Goal: Task Accomplishment & Management: Use online tool/utility

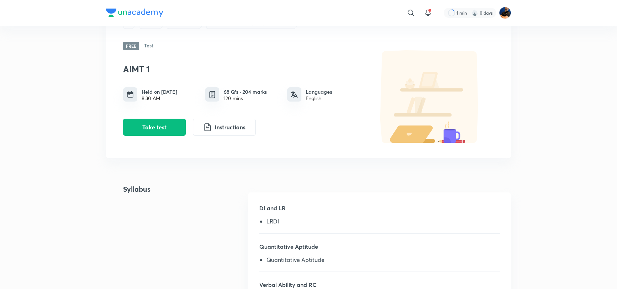
scroll to position [35, 0]
click at [165, 131] on button "Take test" at bounding box center [154, 127] width 63 height 17
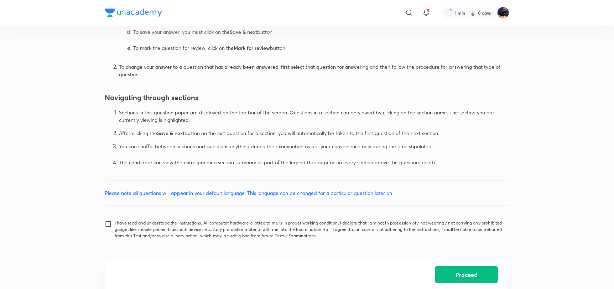
scroll to position [398, 0]
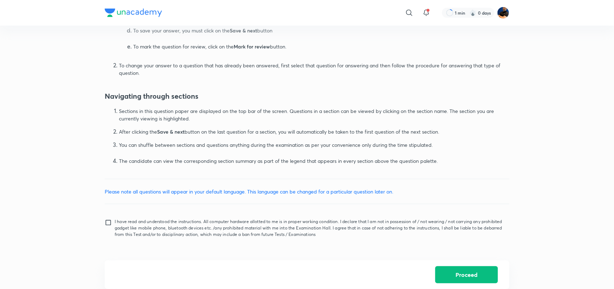
click at [109, 227] on input "I have read and understood the instructions. All computer hardware allotted to …" at bounding box center [110, 228] width 10 height 18
checkbox input "true"
click at [448, 277] on button "Proceed" at bounding box center [467, 274] width 63 height 17
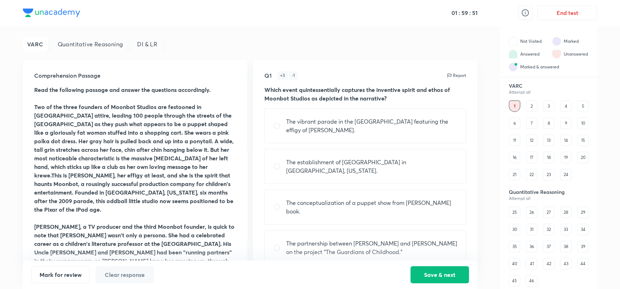
click at [94, 45] on div "Quantitative Reasoning" at bounding box center [90, 44] width 74 height 14
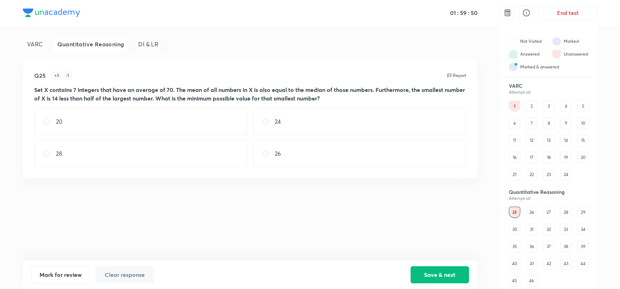
click at [38, 46] on div "VARC" at bounding box center [35, 44] width 25 height 14
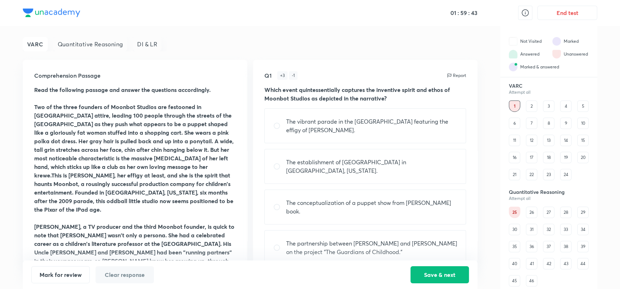
click at [279, 127] on input "radio" at bounding box center [279, 125] width 13 height 7
radio input "true"
click at [427, 276] on button "Save & next" at bounding box center [440, 274] width 58 height 17
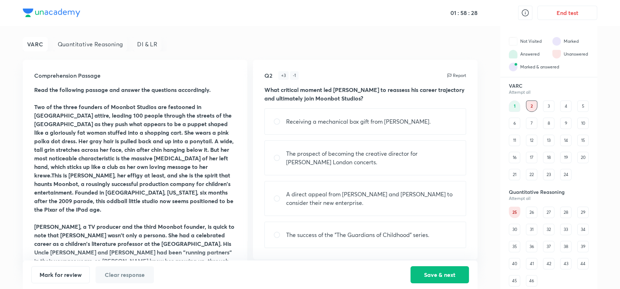
click at [80, 40] on div "Quantitative Reasoning" at bounding box center [90, 44] width 74 height 14
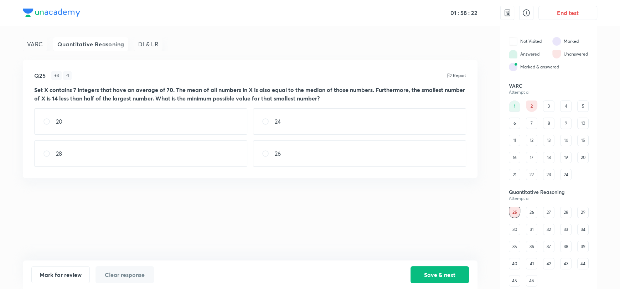
click at [41, 42] on div "VARC" at bounding box center [35, 44] width 25 height 14
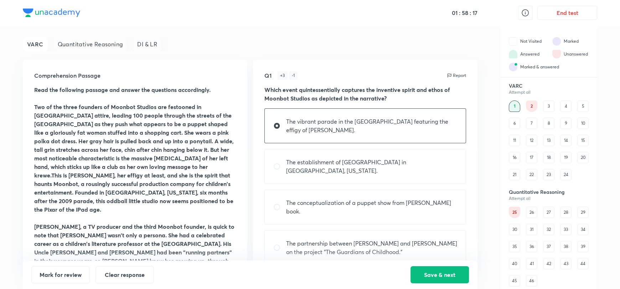
click at [108, 42] on div "Quantitative Reasoning" at bounding box center [90, 44] width 74 height 14
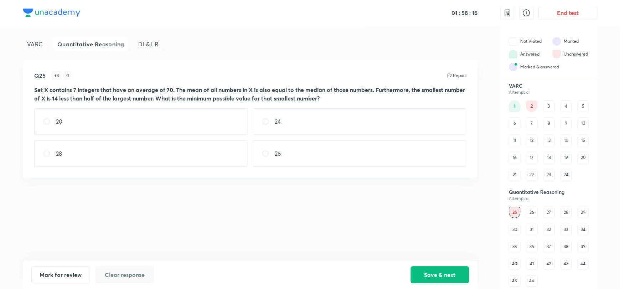
click at [144, 42] on div "DI & LR" at bounding box center [148, 44] width 29 height 14
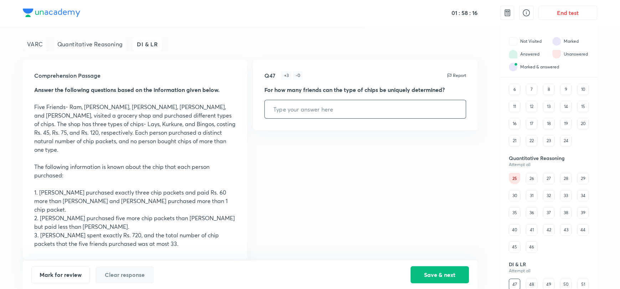
scroll to position [35, 0]
click at [71, 45] on div "Quantitative Reasoning" at bounding box center [90, 44] width 74 height 14
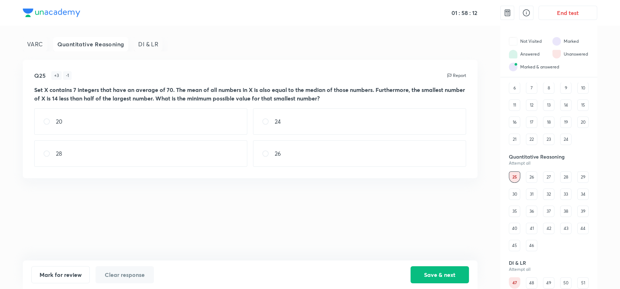
click at [40, 40] on div "VARC" at bounding box center [35, 44] width 25 height 14
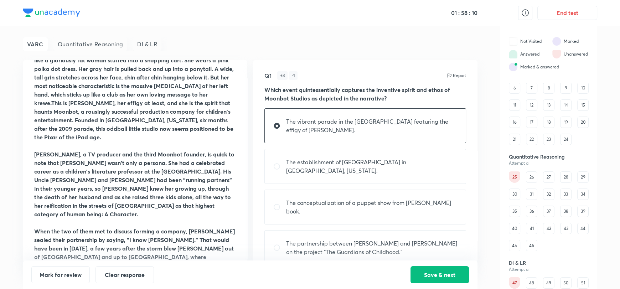
scroll to position [0, 0]
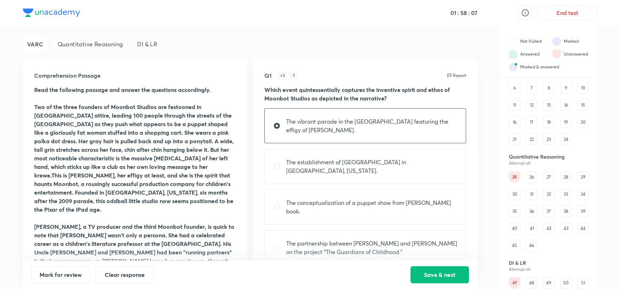
click at [90, 45] on div "Quantitative Reasoning" at bounding box center [90, 44] width 74 height 14
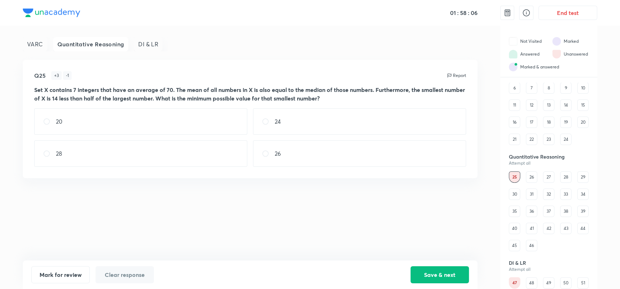
click at [149, 41] on div "DI & LR" at bounding box center [148, 44] width 29 height 14
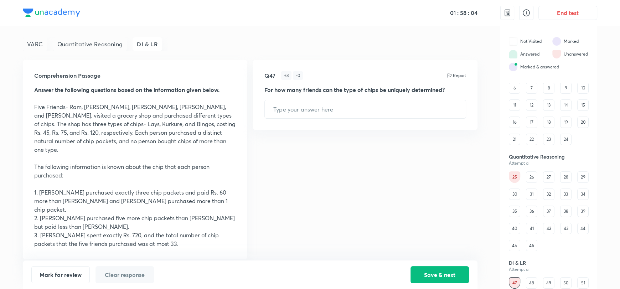
click at [92, 42] on div "Quantitative Reasoning" at bounding box center [90, 44] width 74 height 14
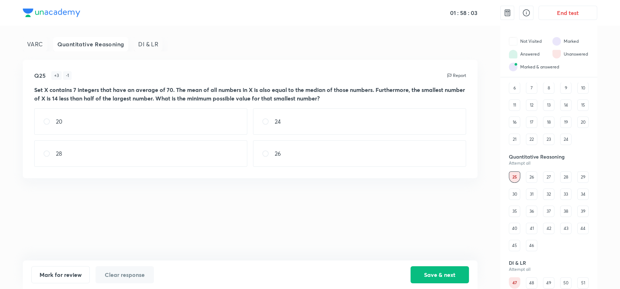
click at [38, 43] on div "VARC" at bounding box center [35, 44] width 25 height 14
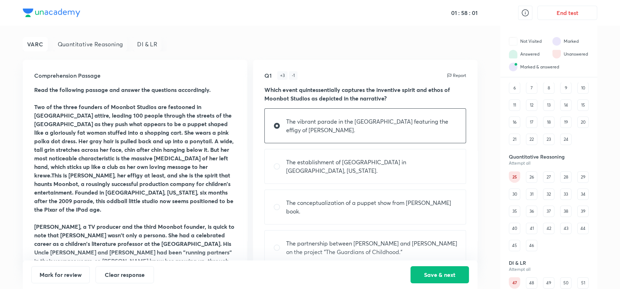
click at [99, 42] on div "Quantitative Reasoning" at bounding box center [90, 44] width 74 height 14
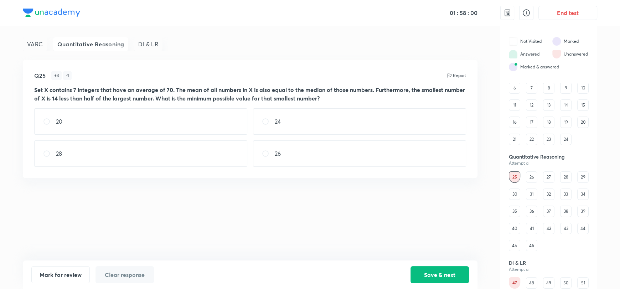
click at [148, 42] on div "DI & LR" at bounding box center [148, 44] width 29 height 14
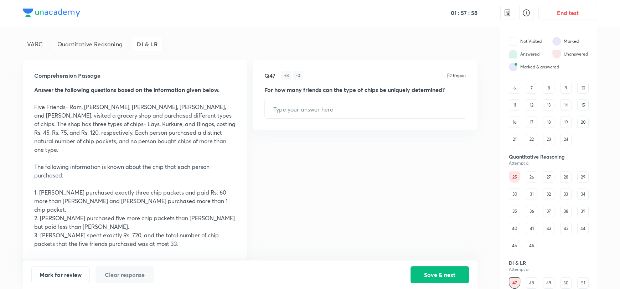
click at [38, 42] on div "VARC" at bounding box center [35, 44] width 25 height 14
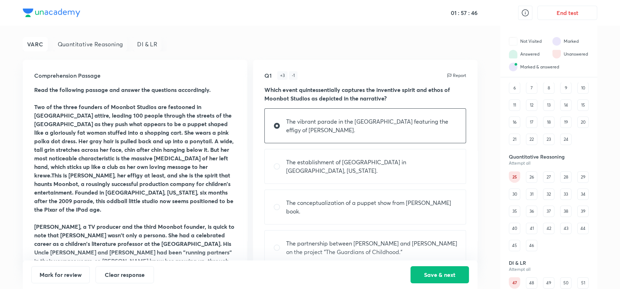
click at [73, 49] on div "Quantitative Reasoning" at bounding box center [90, 44] width 74 height 14
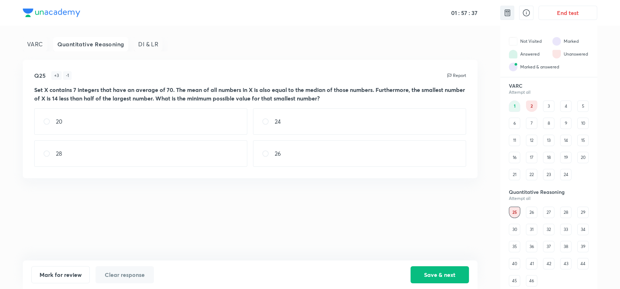
click at [508, 14] on img at bounding box center [507, 13] width 9 height 9
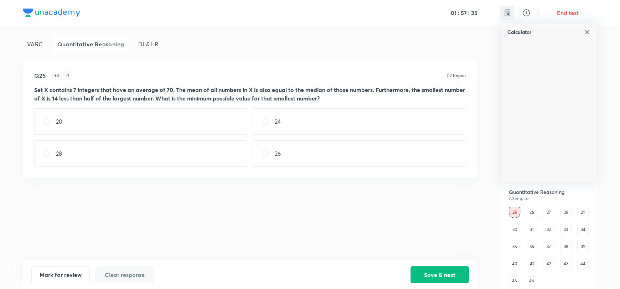
click at [508, 14] on img at bounding box center [507, 13] width 9 height 9
click at [588, 34] on img at bounding box center [588, 32] width 6 height 6
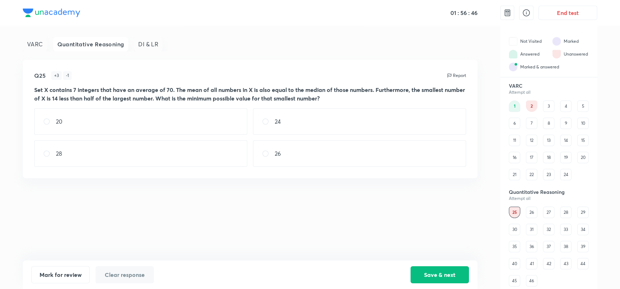
click at [31, 40] on div "VARC" at bounding box center [35, 44] width 25 height 14
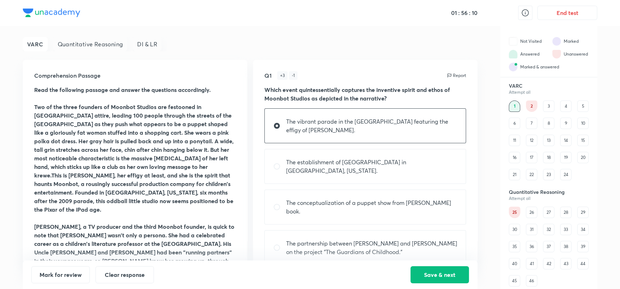
click at [105, 46] on div "Quantitative Reasoning" at bounding box center [90, 44] width 74 height 14
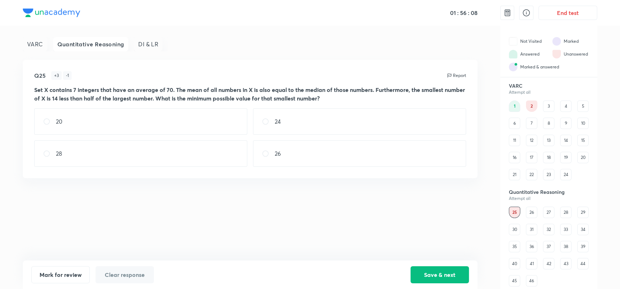
click at [153, 40] on div "DI & LR" at bounding box center [148, 44] width 29 height 14
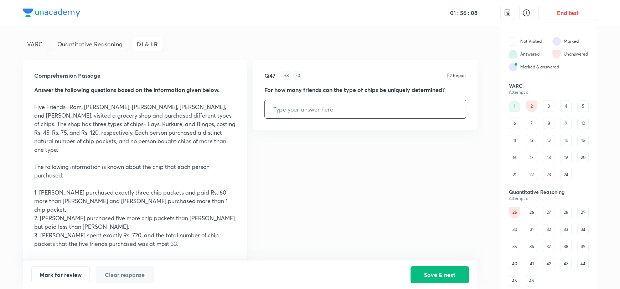
scroll to position [35, 0]
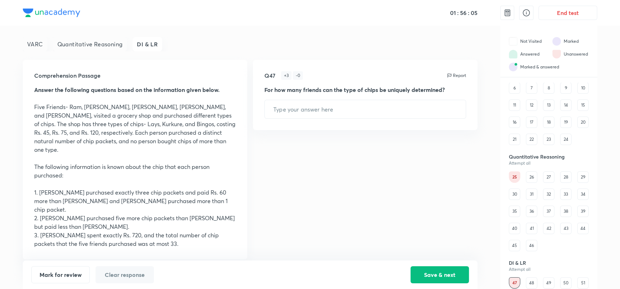
click at [38, 42] on div "VARC" at bounding box center [35, 44] width 25 height 14
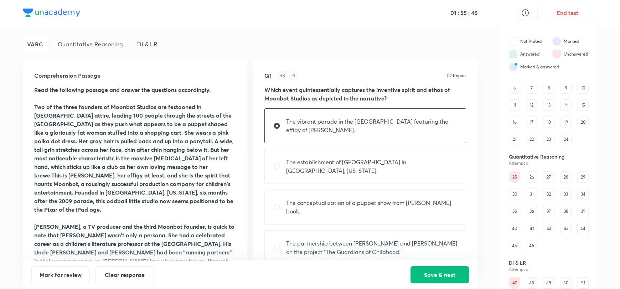
drag, startPoint x: 115, startPoint y: 43, endPoint x: 122, endPoint y: 41, distance: 7.1
click at [115, 42] on div "Quantitative Reasoning" at bounding box center [90, 44] width 74 height 14
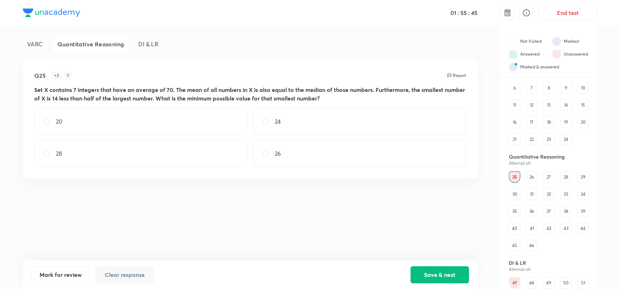
click at [153, 42] on div "DI & LR" at bounding box center [148, 44] width 29 height 14
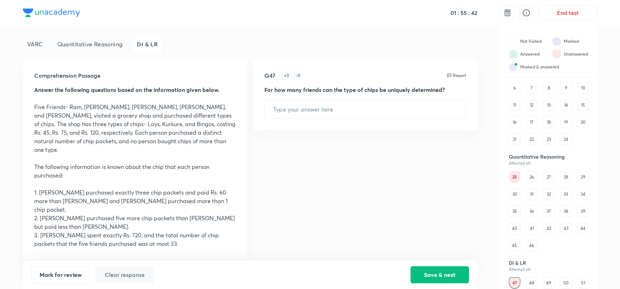
click at [92, 41] on div "Quantitative Reasoning" at bounding box center [90, 44] width 74 height 14
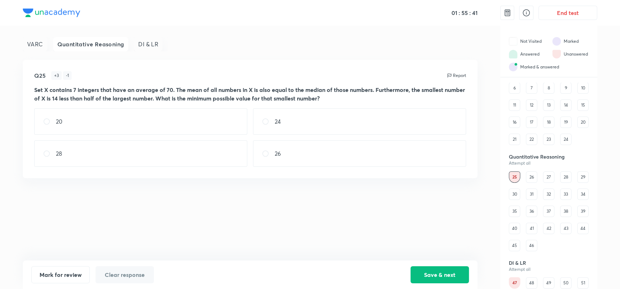
click at [33, 42] on div "VARC" at bounding box center [35, 44] width 25 height 14
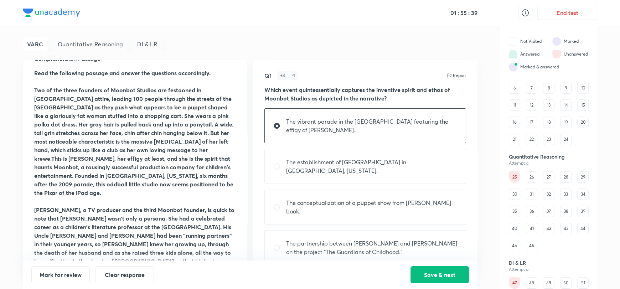
scroll to position [0, 0]
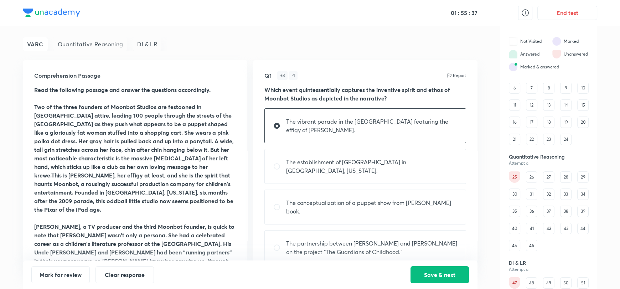
click at [105, 44] on div "Quantitative Reasoning" at bounding box center [90, 44] width 74 height 14
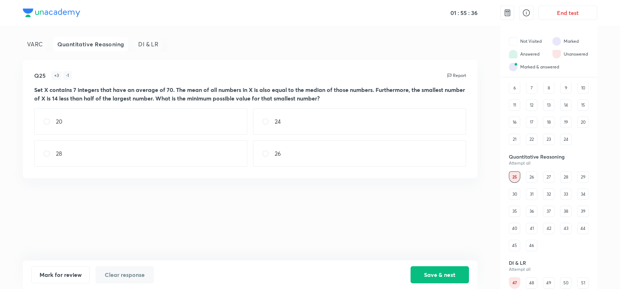
click at [144, 44] on div "DI & LR" at bounding box center [148, 44] width 29 height 14
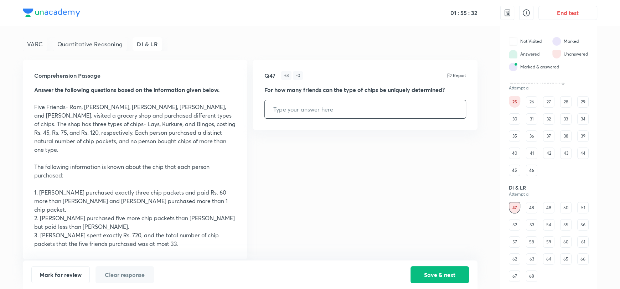
scroll to position [112, 0]
click at [516, 223] on div "52" at bounding box center [514, 222] width 11 height 11
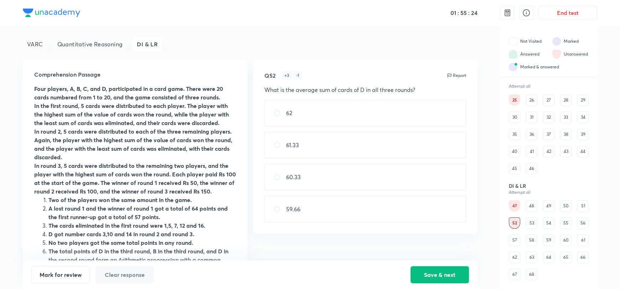
scroll to position [0, 0]
click at [510, 12] on img at bounding box center [507, 13] width 9 height 9
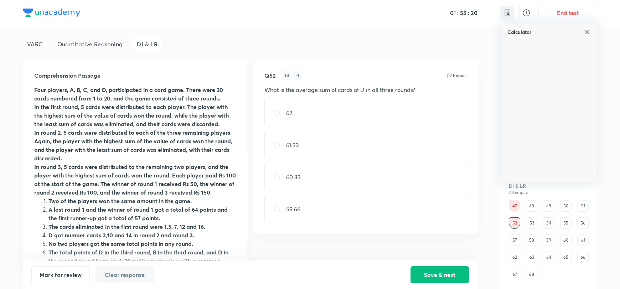
click at [510, 12] on img at bounding box center [507, 13] width 9 height 9
click at [590, 33] on img at bounding box center [588, 32] width 6 height 6
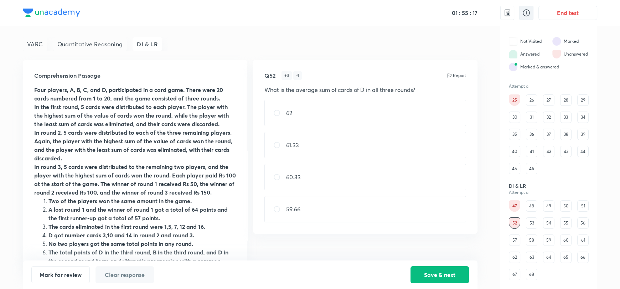
click at [525, 14] on icon at bounding box center [526, 13] width 9 height 9
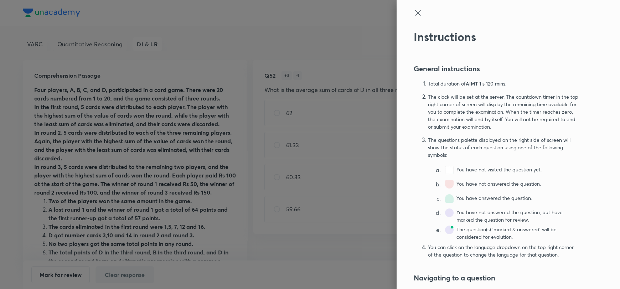
click at [414, 10] on icon at bounding box center [418, 13] width 9 height 9
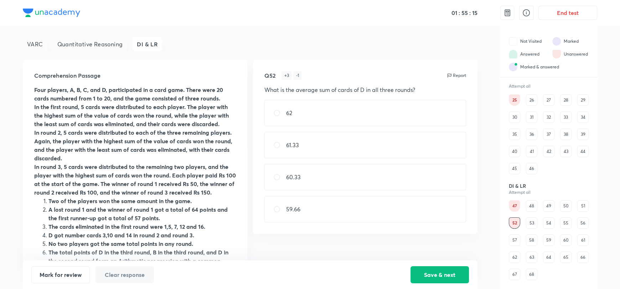
click at [286, 38] on div "VARC Quantitative Reasoning DI & LR" at bounding box center [250, 44] width 455 height 14
click at [488, 39] on div "VARC Quantitative Reasoning DI & LR Comprehension Passage Four players, A, B, C…" at bounding box center [310, 157] width 575 height 263
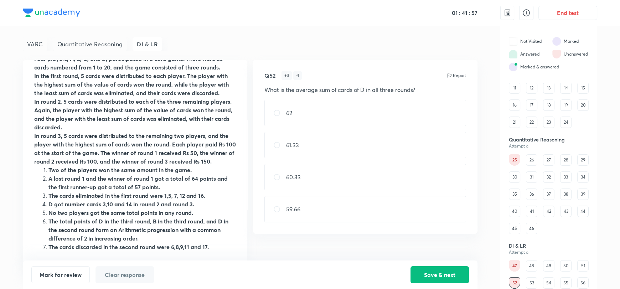
scroll to position [47, 0]
click at [113, 42] on div "Quantitative Reasoning" at bounding box center [90, 44] width 74 height 14
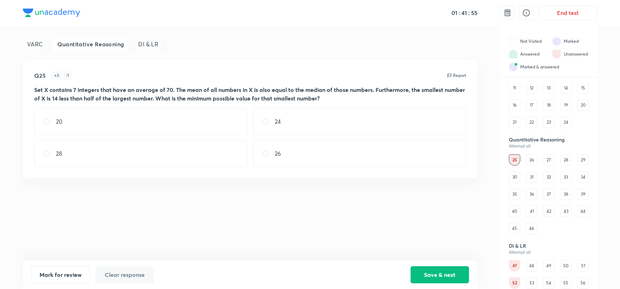
click at [26, 42] on div "VARC" at bounding box center [35, 44] width 25 height 14
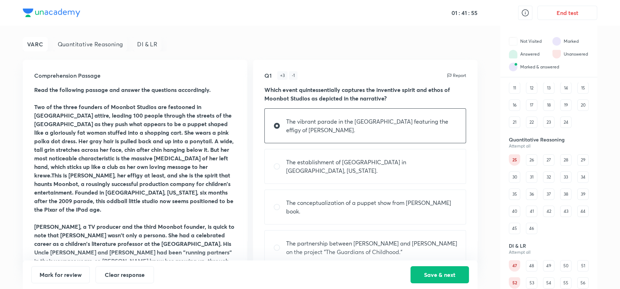
click at [76, 45] on div "Quantitative Reasoning" at bounding box center [90, 44] width 74 height 14
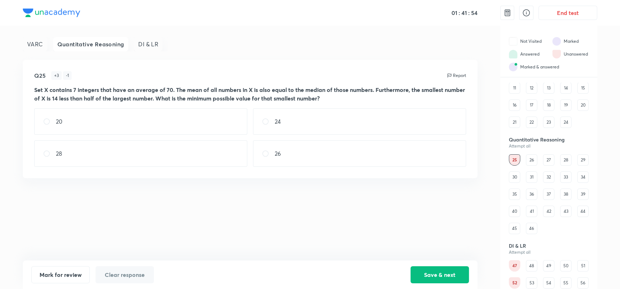
click at [155, 39] on div "DI & LR" at bounding box center [148, 44] width 29 height 14
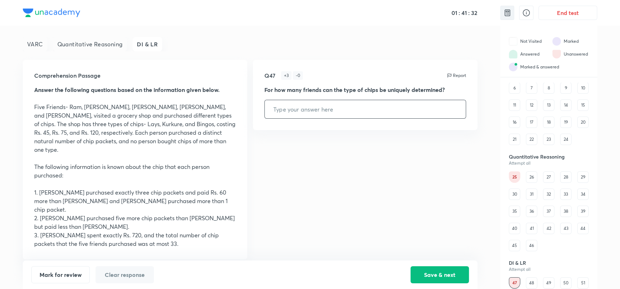
click at [509, 14] on img at bounding box center [507, 13] width 9 height 9
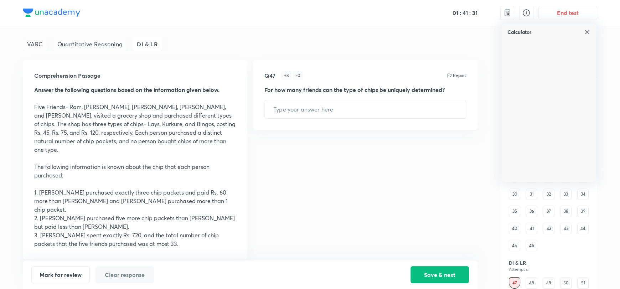
click at [484, 39] on div "VARC Quantitative Reasoning DI & LR Comprehension Passage Answer the following …" at bounding box center [310, 157] width 575 height 263
click at [485, 161] on div "VARC Quantitative Reasoning DI & LR Comprehension Passage Answer the following …" at bounding box center [310, 157] width 575 height 263
click at [589, 34] on img at bounding box center [588, 32] width 6 height 6
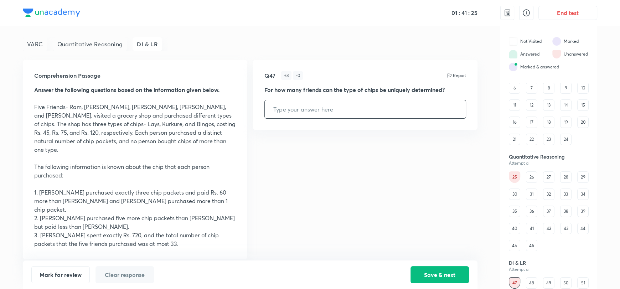
click at [318, 109] on input "text" at bounding box center [365, 109] width 201 height 18
click at [296, 118] on input "text" at bounding box center [365, 109] width 201 height 18
click at [295, 109] on input "text" at bounding box center [365, 109] width 201 height 18
click at [506, 12] on img at bounding box center [507, 13] width 9 height 9
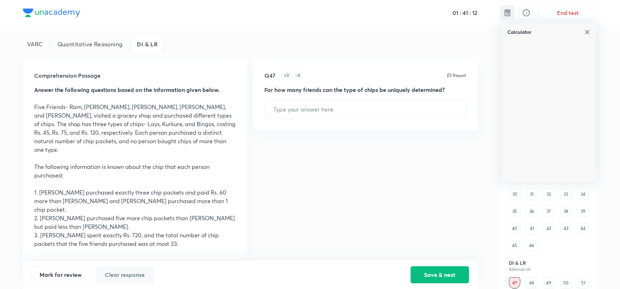
click at [506, 12] on img at bounding box center [507, 13] width 9 height 9
click at [490, 50] on div "VARC Quantitative Reasoning DI & LR Comprehension Passage Answer the following …" at bounding box center [310, 157] width 575 height 263
click at [587, 31] on img at bounding box center [588, 32] width 6 height 6
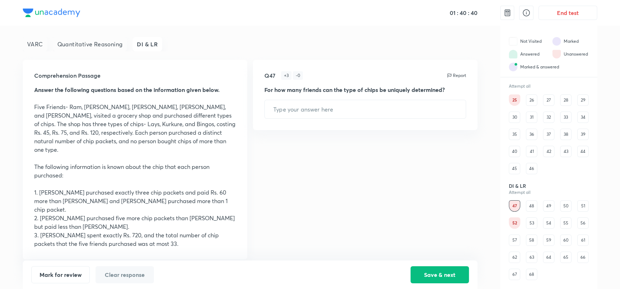
scroll to position [0, 0]
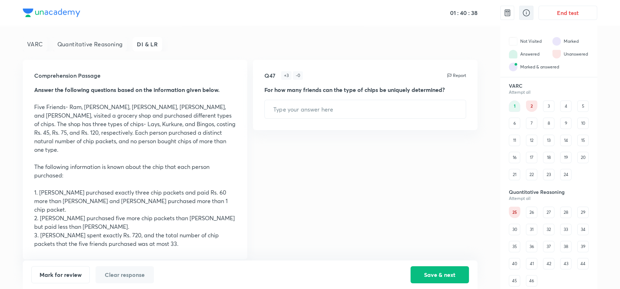
click at [527, 11] on icon at bounding box center [526, 13] width 9 height 9
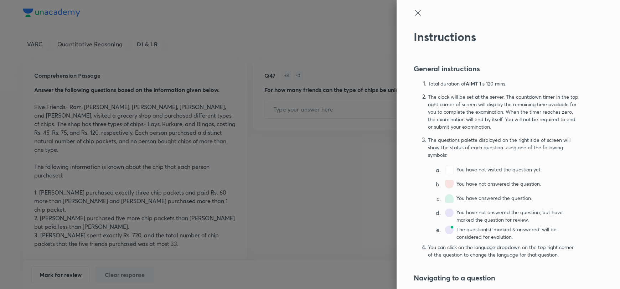
click at [414, 10] on icon at bounding box center [418, 13] width 9 height 9
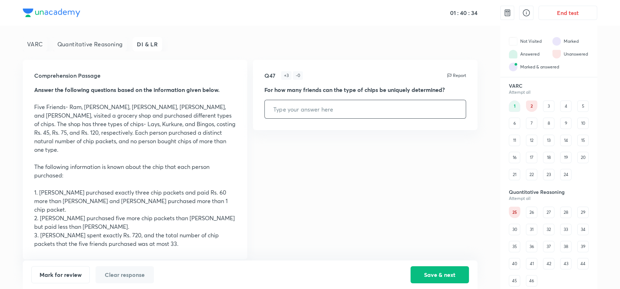
click at [300, 106] on input "text" at bounding box center [365, 109] width 201 height 18
click at [287, 109] on input "text" at bounding box center [365, 109] width 201 height 18
click at [329, 109] on input "text" at bounding box center [365, 109] width 201 height 18
click at [150, 43] on div "DI & LR" at bounding box center [148, 44] width 30 height 14
drag, startPoint x: 103, startPoint y: 47, endPoint x: 65, endPoint y: 51, distance: 38.0
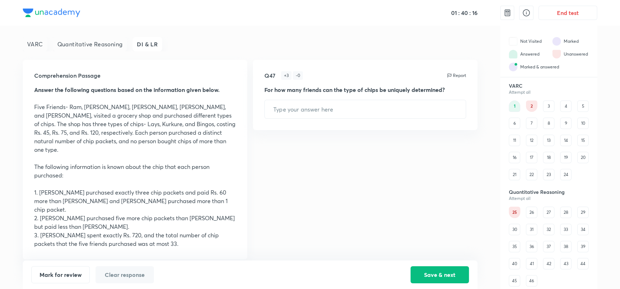
click at [101, 46] on div "Quantitative Reasoning" at bounding box center [90, 44] width 74 height 14
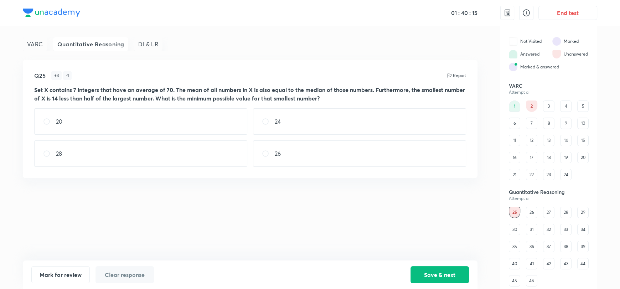
click at [38, 45] on div "VARC" at bounding box center [35, 44] width 25 height 14
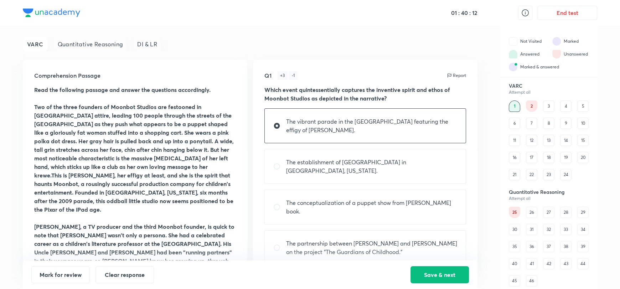
click at [147, 45] on div "DI & LR" at bounding box center [147, 44] width 29 height 14
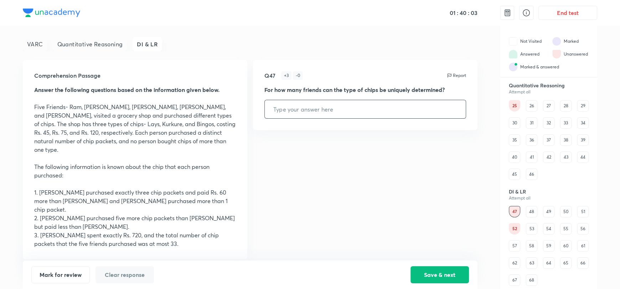
scroll to position [71, 0]
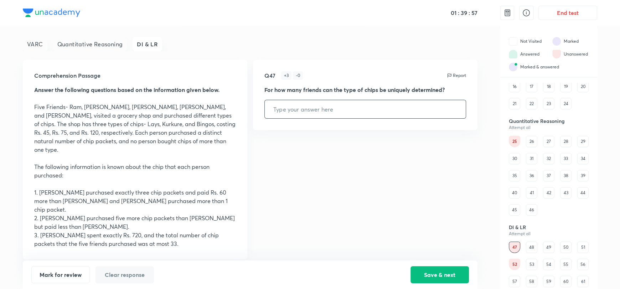
click at [315, 109] on input "text" at bounding box center [365, 109] width 201 height 18
click at [314, 109] on input "text" at bounding box center [365, 109] width 201 height 18
type input "5"
type input "-"
click at [505, 15] on img at bounding box center [507, 13] width 9 height 9
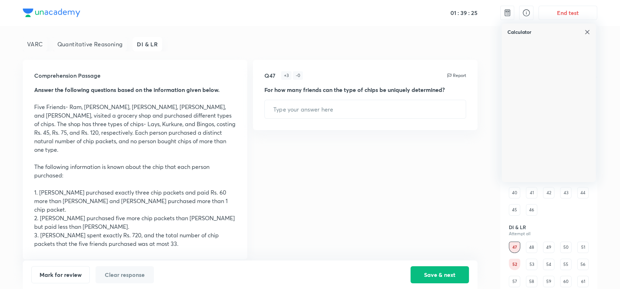
click at [490, 38] on div "VARC Quantitative Reasoning DI & LR Comprehension Passage Answer the following …" at bounding box center [310, 157] width 575 height 263
click at [480, 110] on div "VARC Quantitative Reasoning DI & LR Comprehension Passage Answer the following …" at bounding box center [310, 157] width 575 height 263
click at [585, 31] on img at bounding box center [588, 32] width 6 height 6
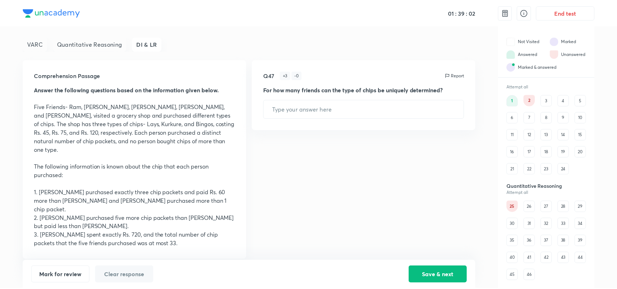
scroll to position [0, 0]
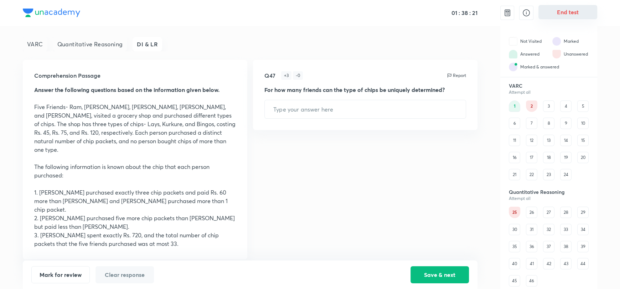
click at [565, 13] on button "End test" at bounding box center [568, 12] width 59 height 14
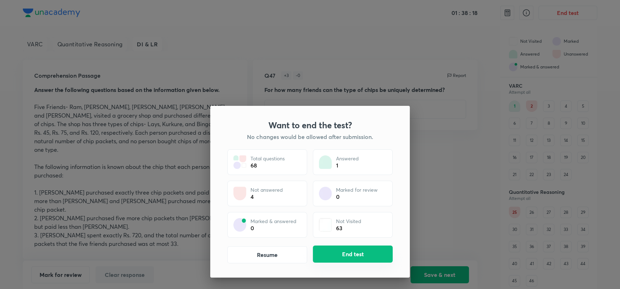
click at [335, 251] on button "End test" at bounding box center [353, 254] width 80 height 17
